Goal: Information Seeking & Learning: Learn about a topic

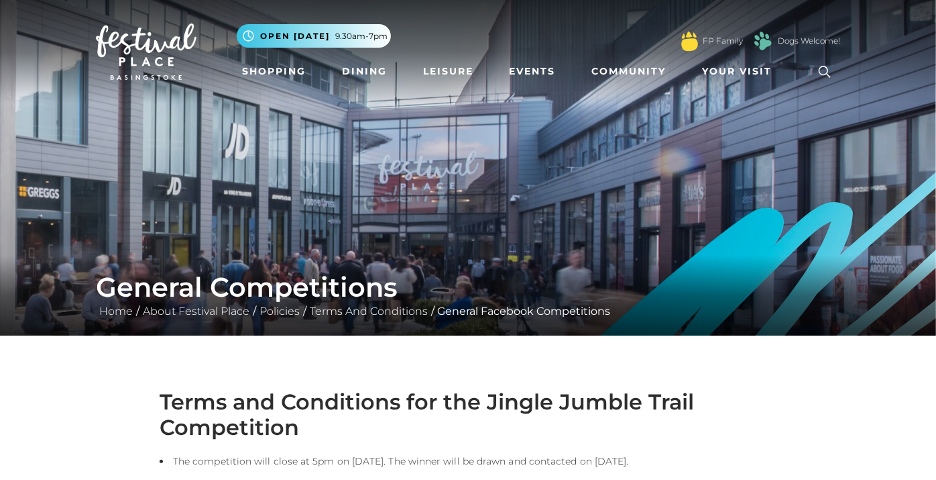
click at [151, 61] on img at bounding box center [146, 51] width 101 height 56
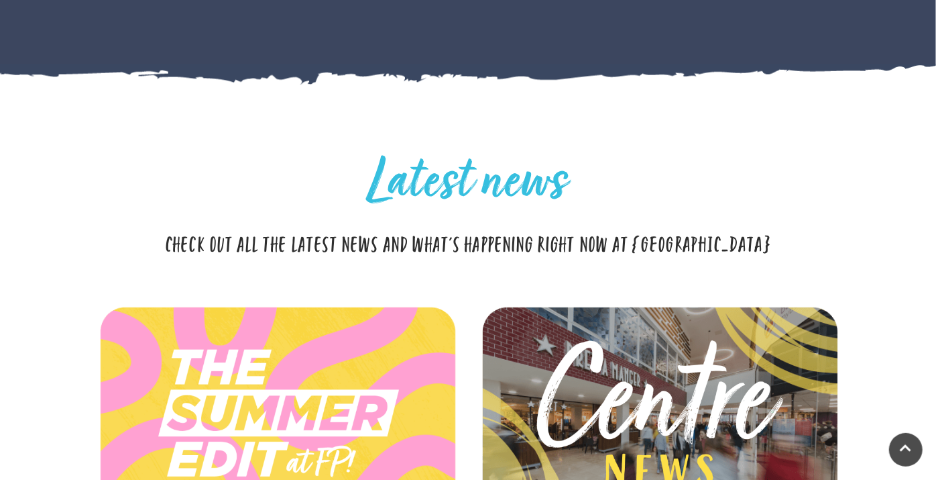
scroll to position [3502, 0]
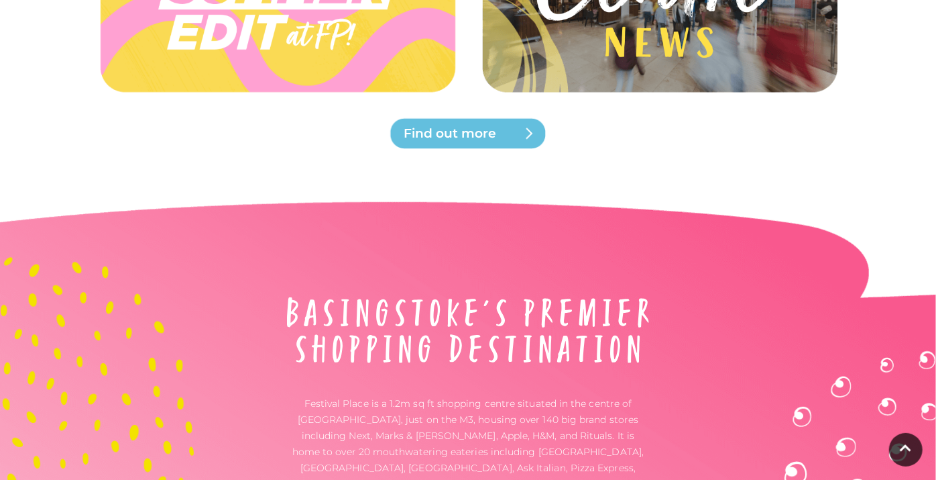
click at [480, 130] on span "Find out more" at bounding box center [484, 133] width 161 height 19
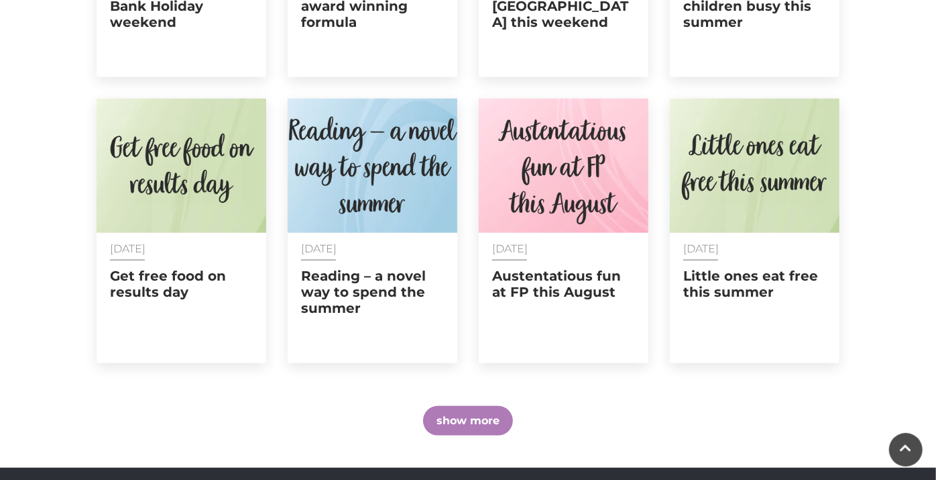
scroll to position [968, 0]
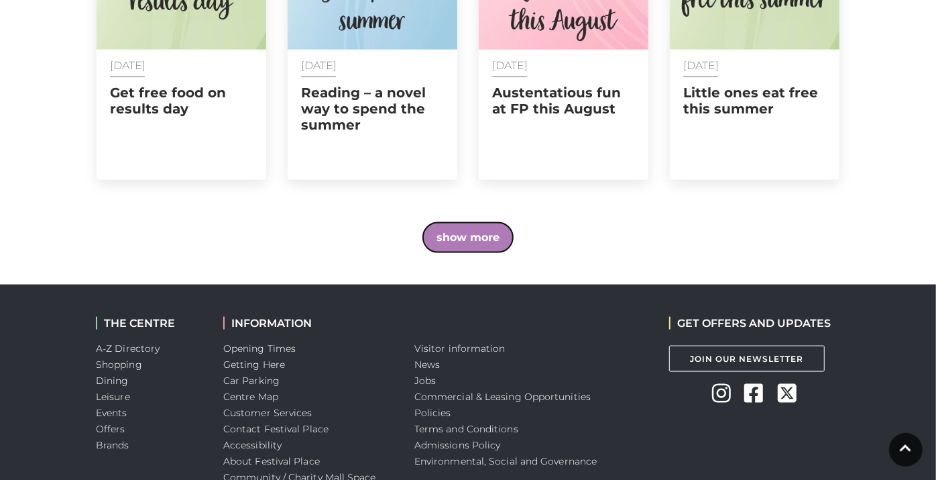
click at [442, 228] on button "show more" at bounding box center [468, 238] width 90 height 30
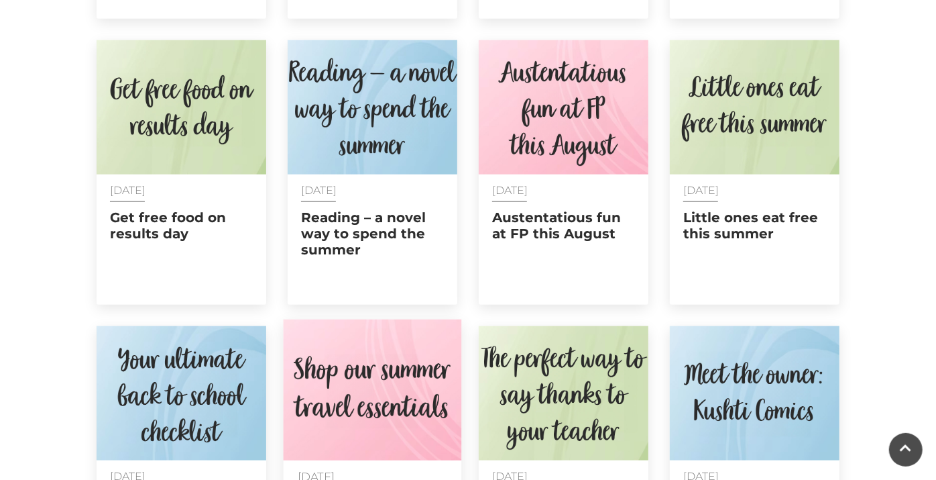
scroll to position [1067, 0]
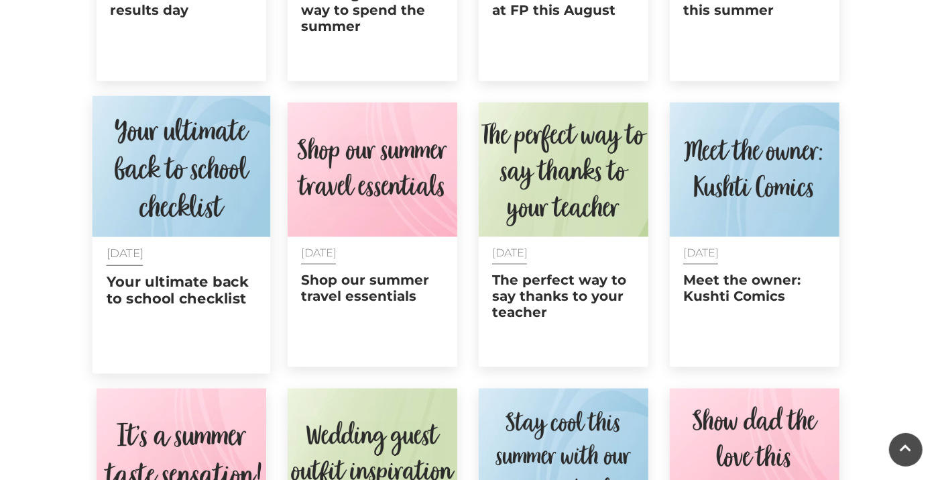
click at [189, 149] on img at bounding box center [182, 166] width 178 height 141
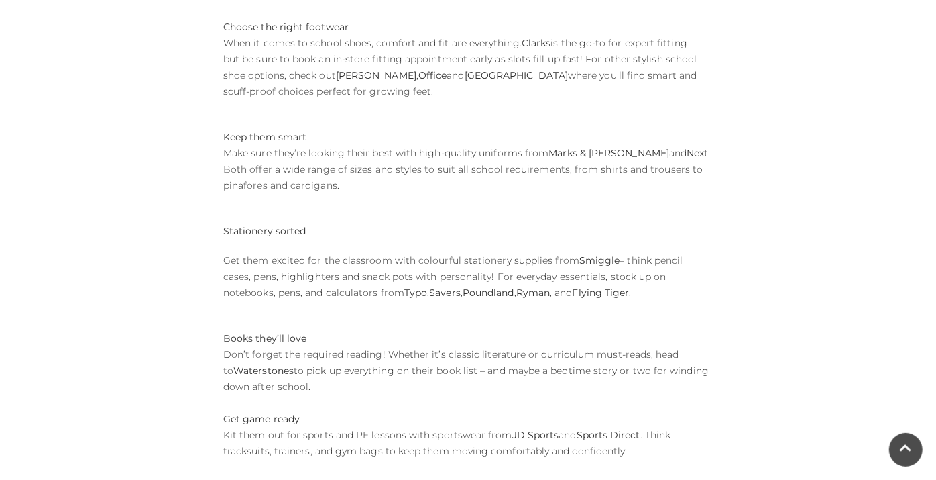
scroll to position [1117, 0]
